Goal: Information Seeking & Learning: Find specific fact

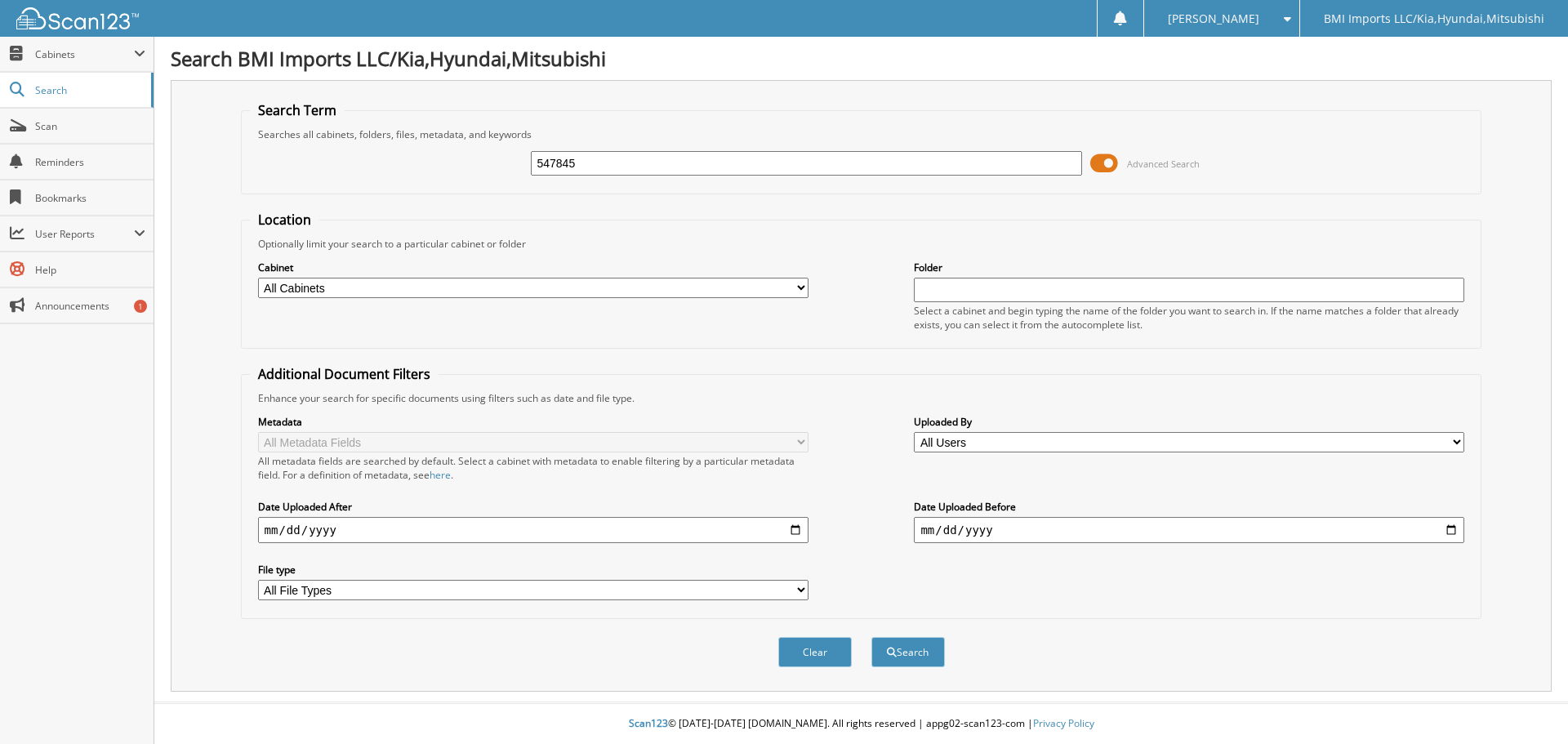
type input "547845"
click at [872, 637] on button "Search" at bounding box center [908, 652] width 73 height 31
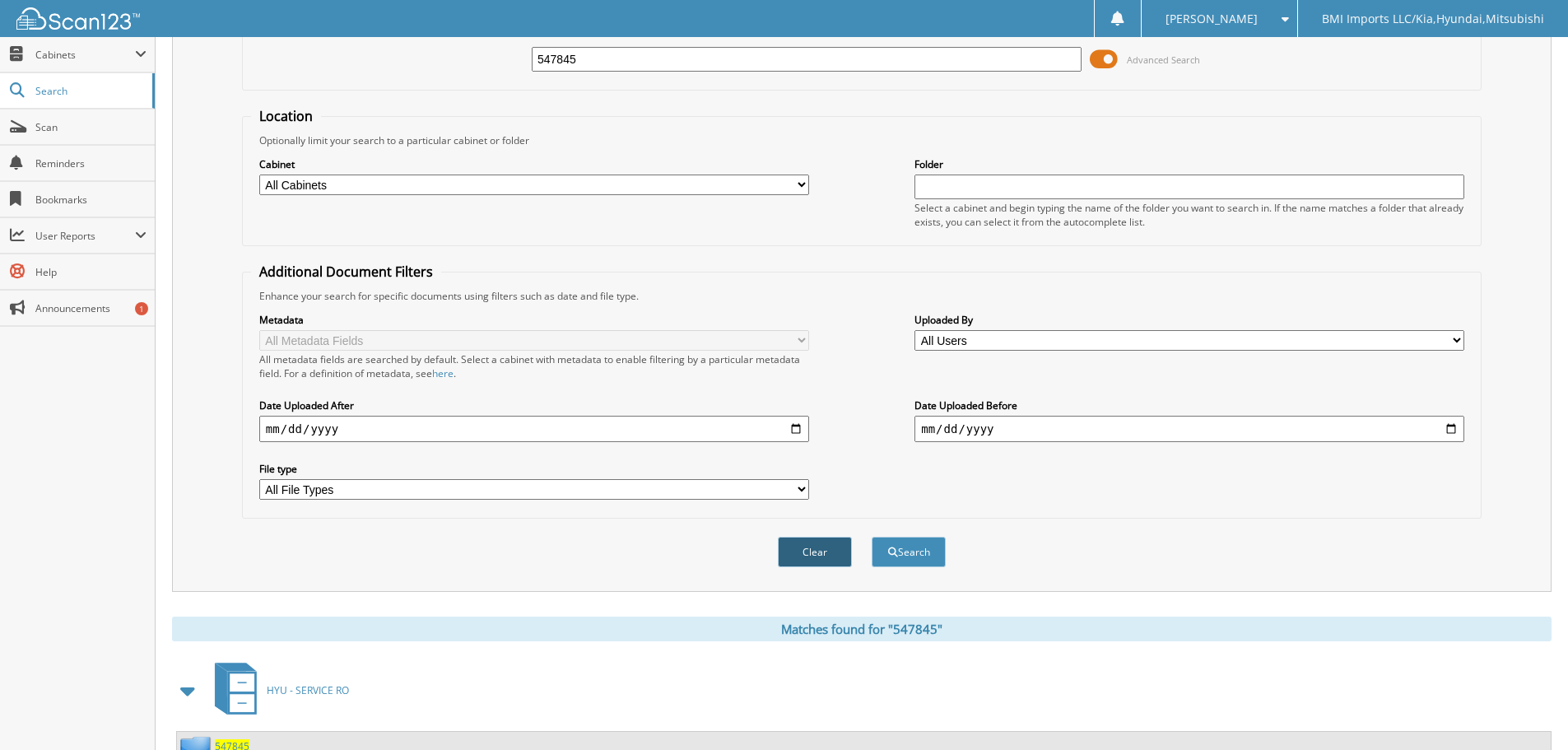
scroll to position [234, 0]
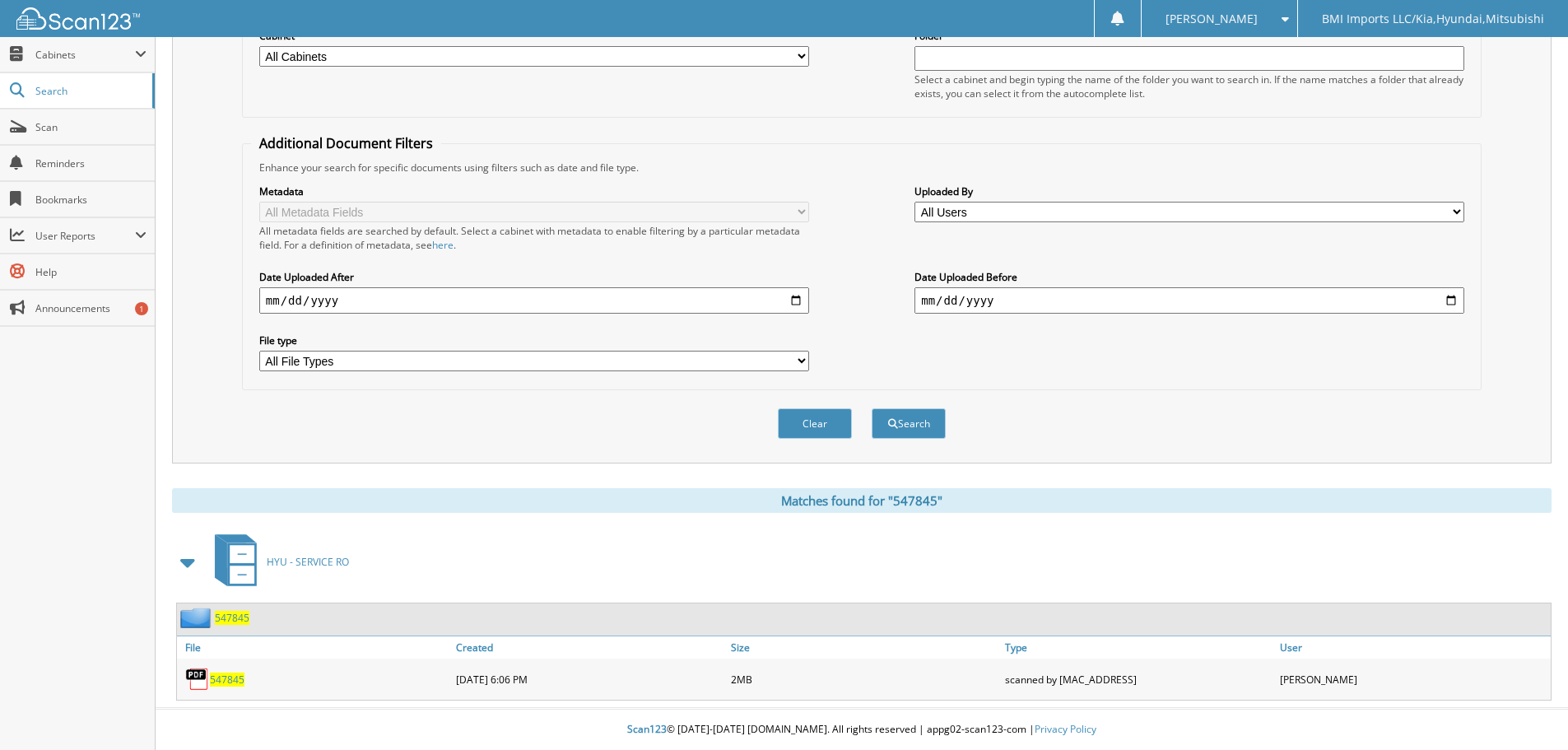
click at [226, 683] on span "547845" at bounding box center [228, 679] width 35 height 14
